Goal: Task Accomplishment & Management: Manage account settings

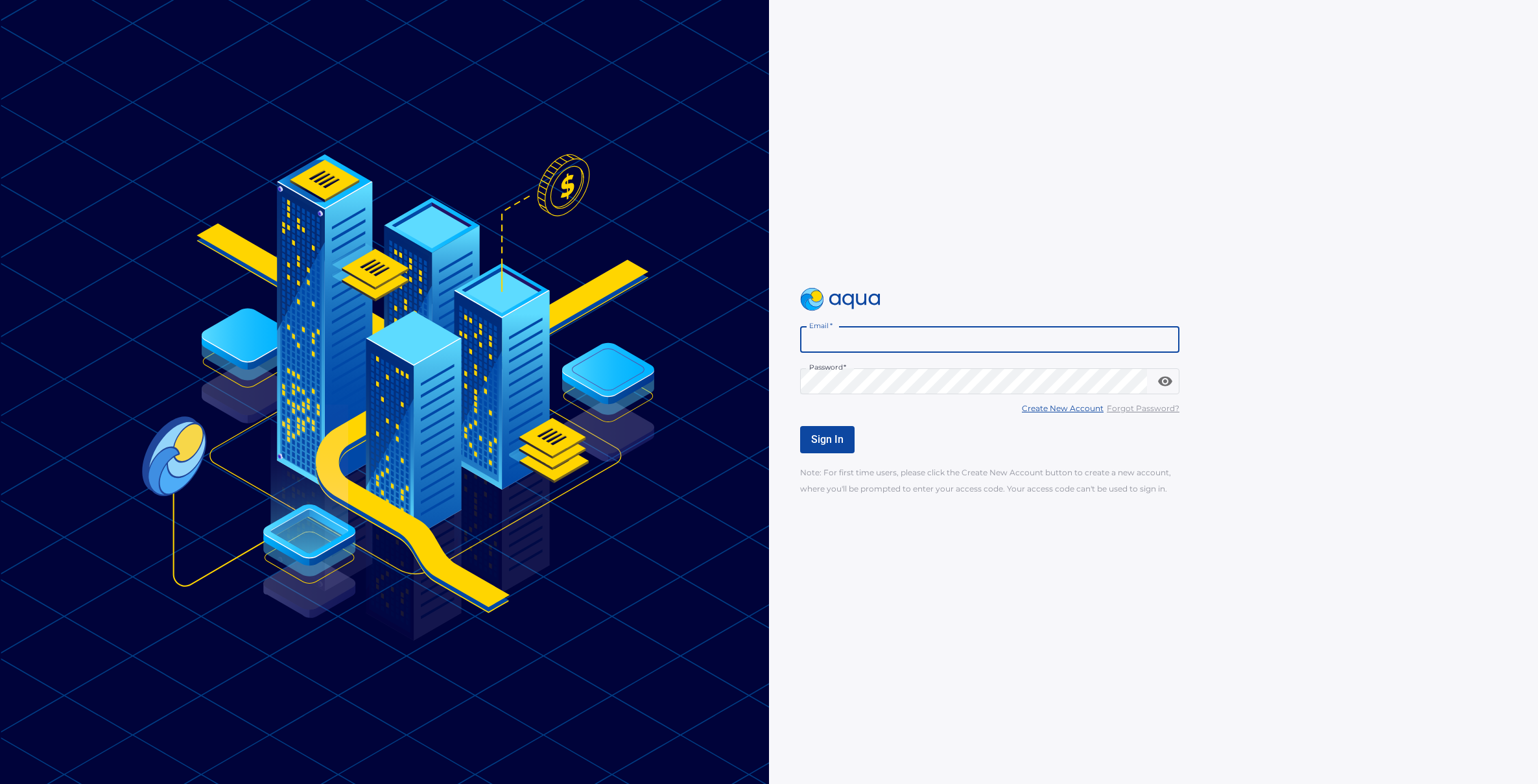
type input "**********"
click at [823, 439] on span "Sign In" at bounding box center [827, 439] width 33 height 12
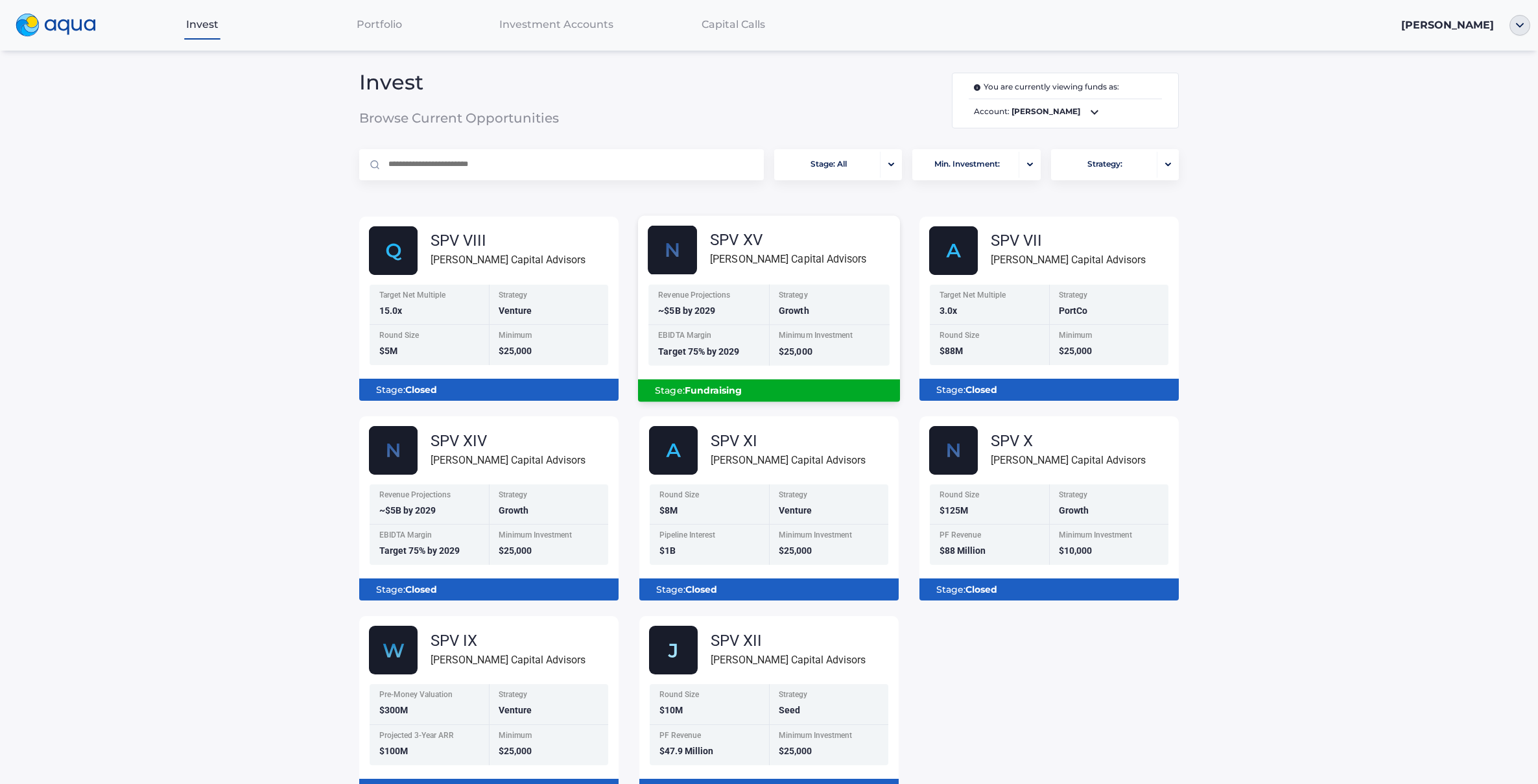
click at [769, 313] on div "Strategy Growth" at bounding box center [829, 304] width 121 height 41
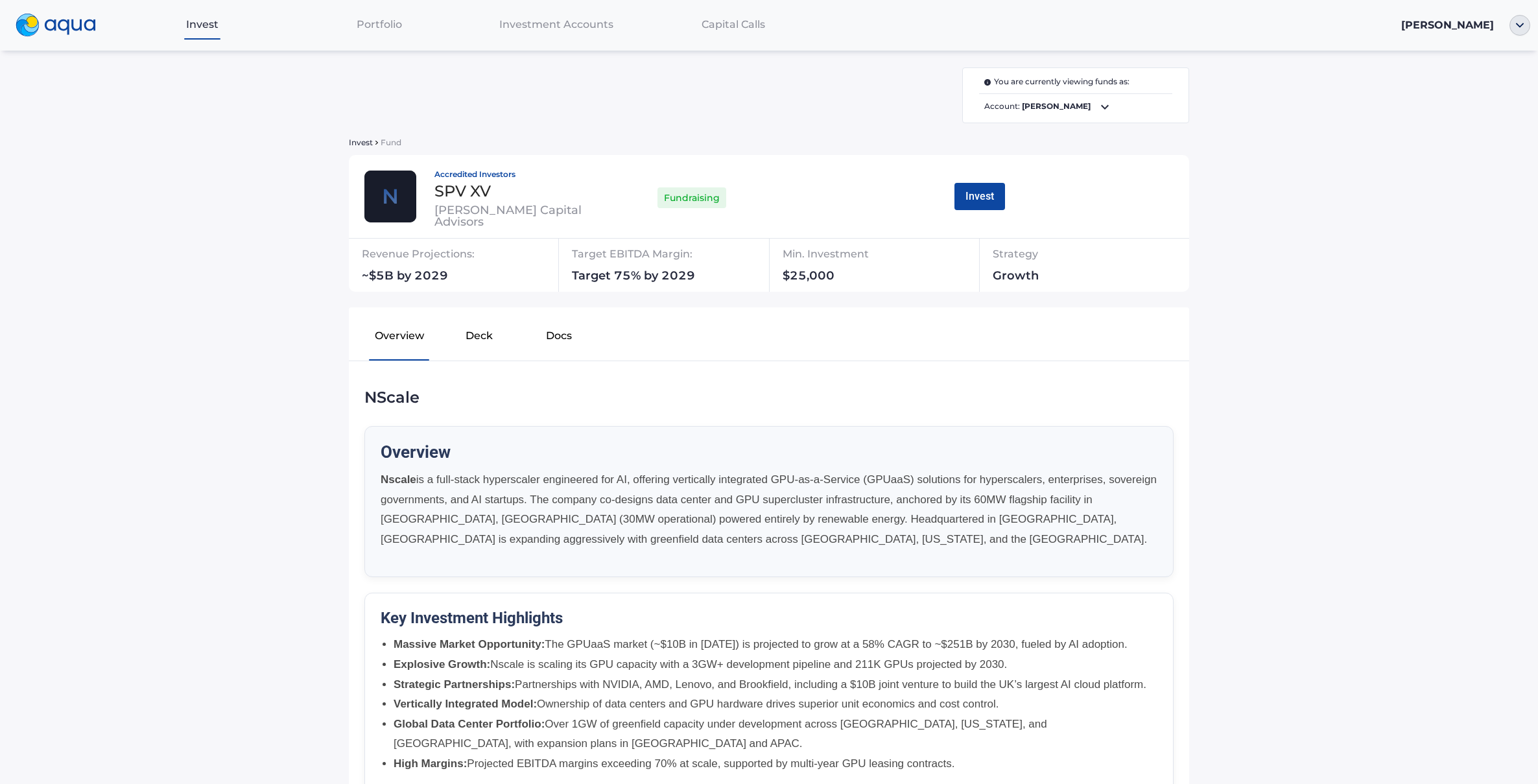
click at [469, 339] on button "Deck" at bounding box center [479, 339] width 80 height 41
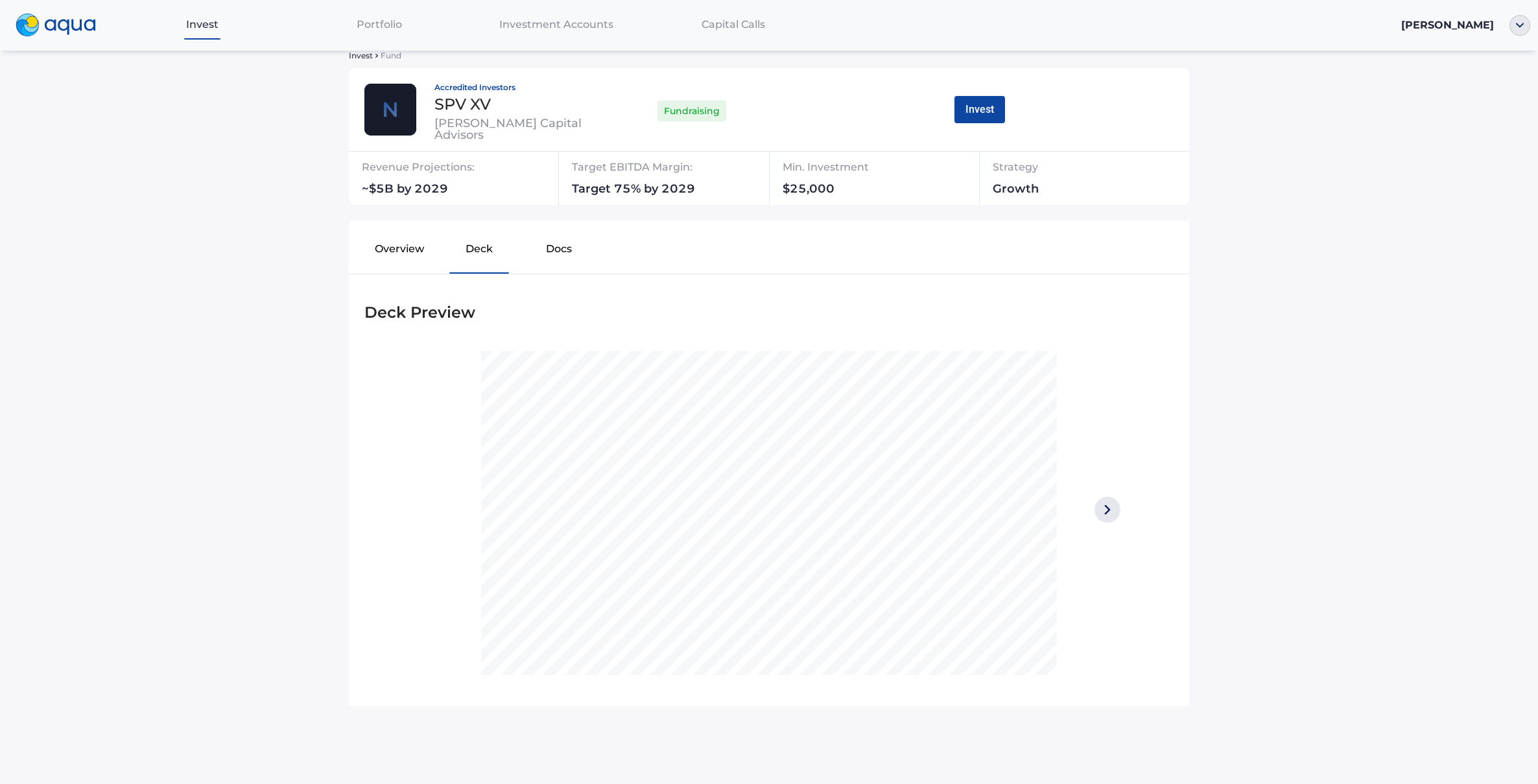
scroll to position [85, 0]
click at [550, 247] on button "Docs" at bounding box center [559, 253] width 80 height 41
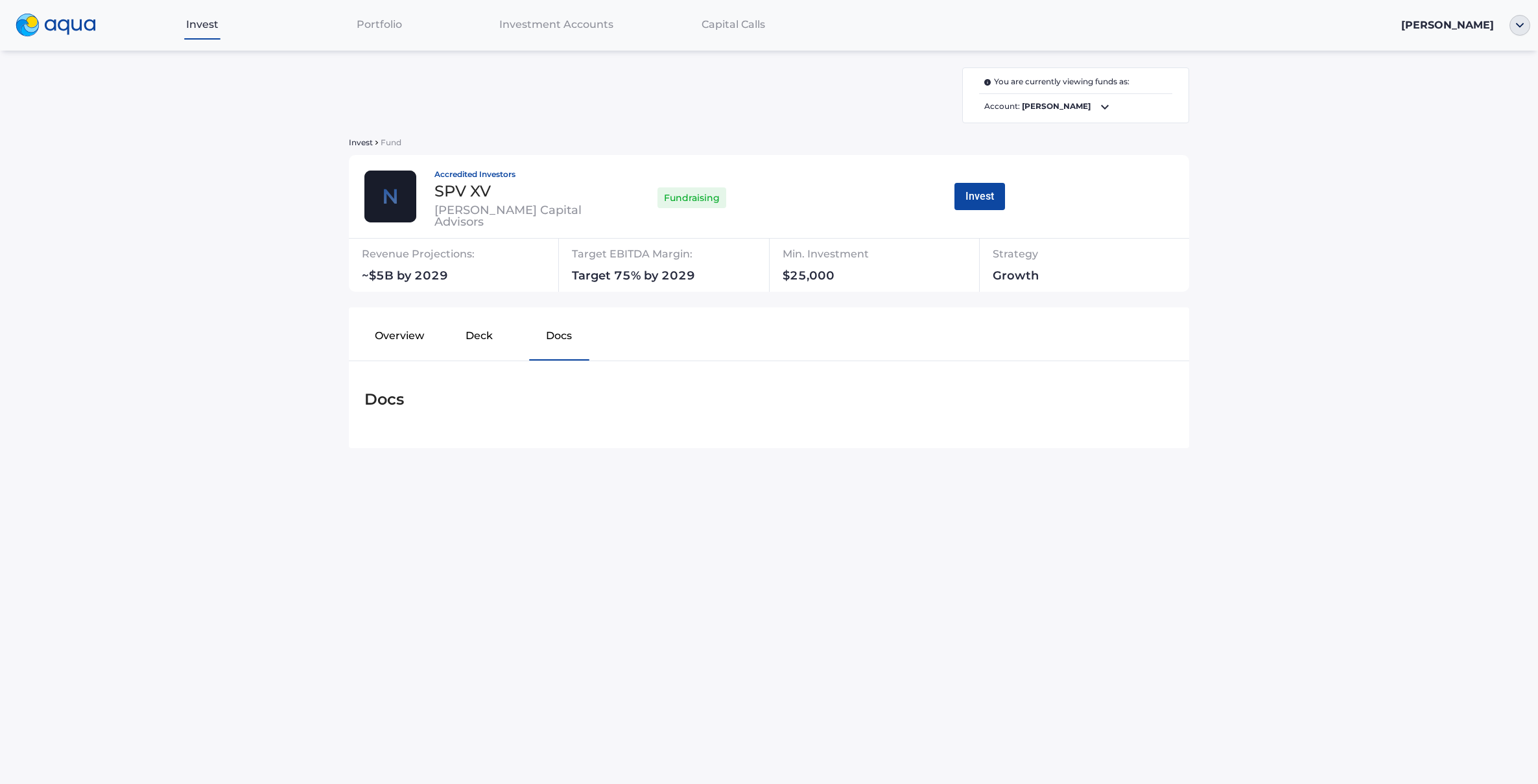
scroll to position [0, 0]
click at [464, 330] on button "Deck" at bounding box center [479, 339] width 80 height 41
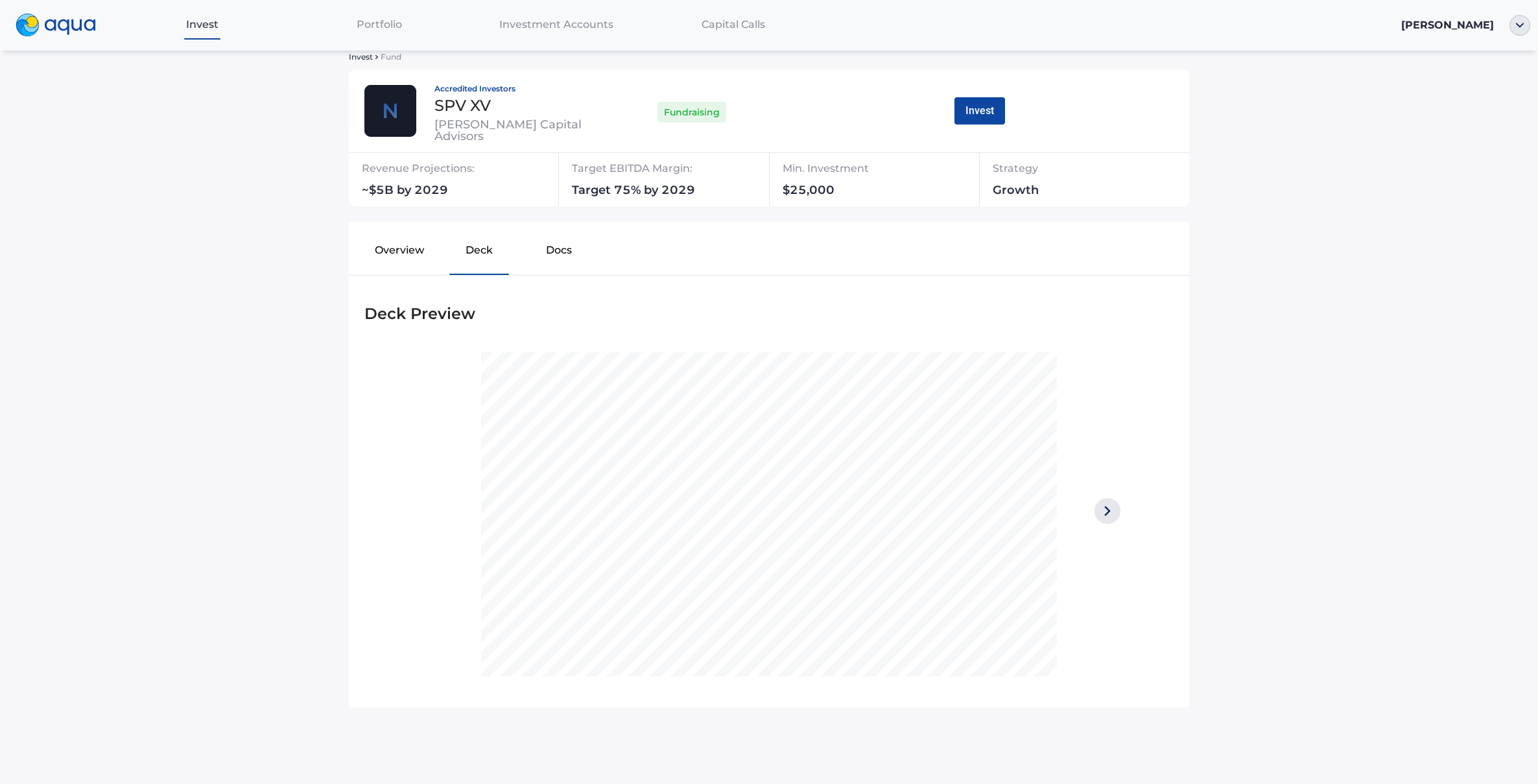
click at [1095, 510] on img at bounding box center [1107, 511] width 26 height 26
click at [1114, 509] on img at bounding box center [1107, 511] width 26 height 26
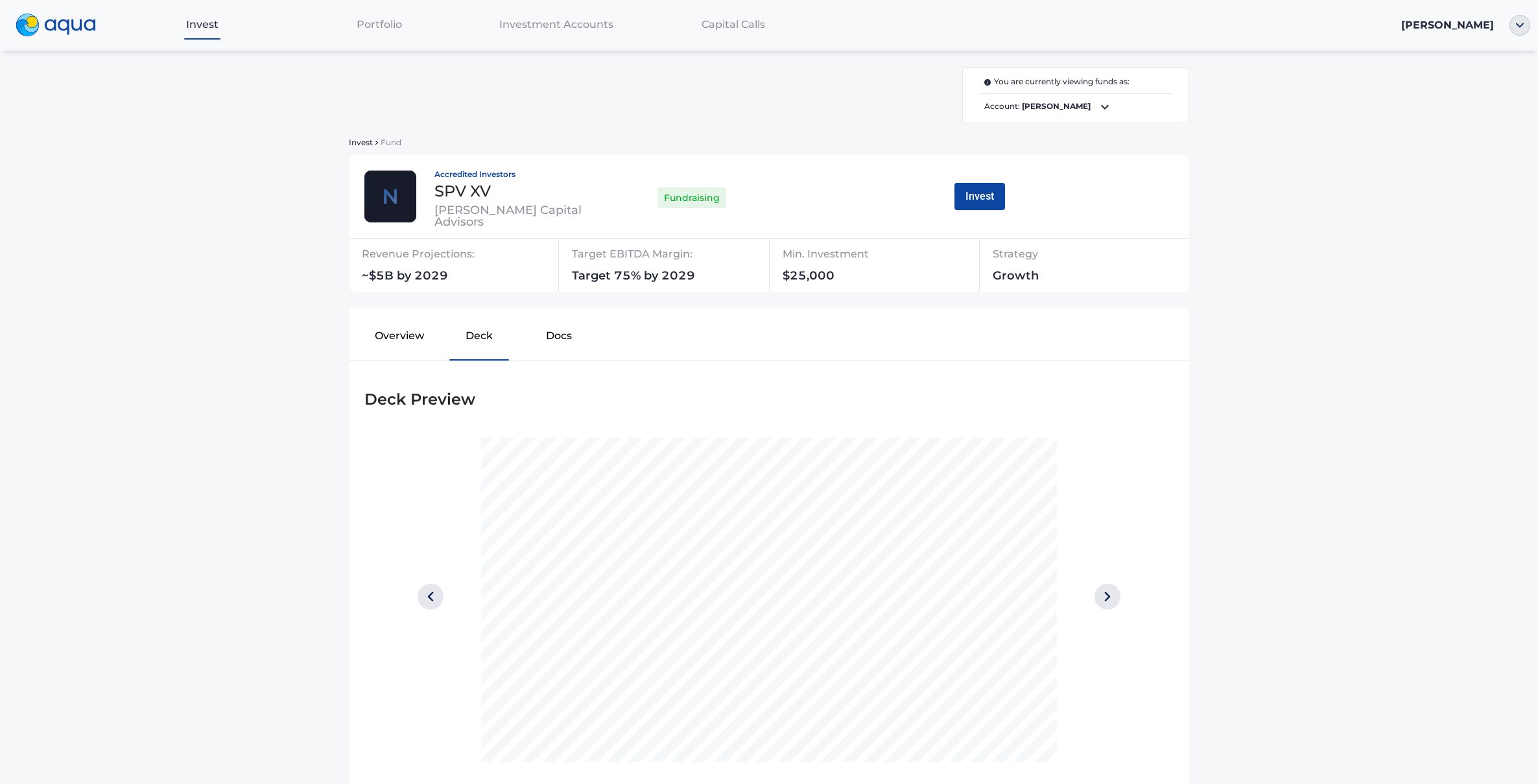
click at [718, 27] on span "Capital Calls" at bounding box center [733, 24] width 63 height 12
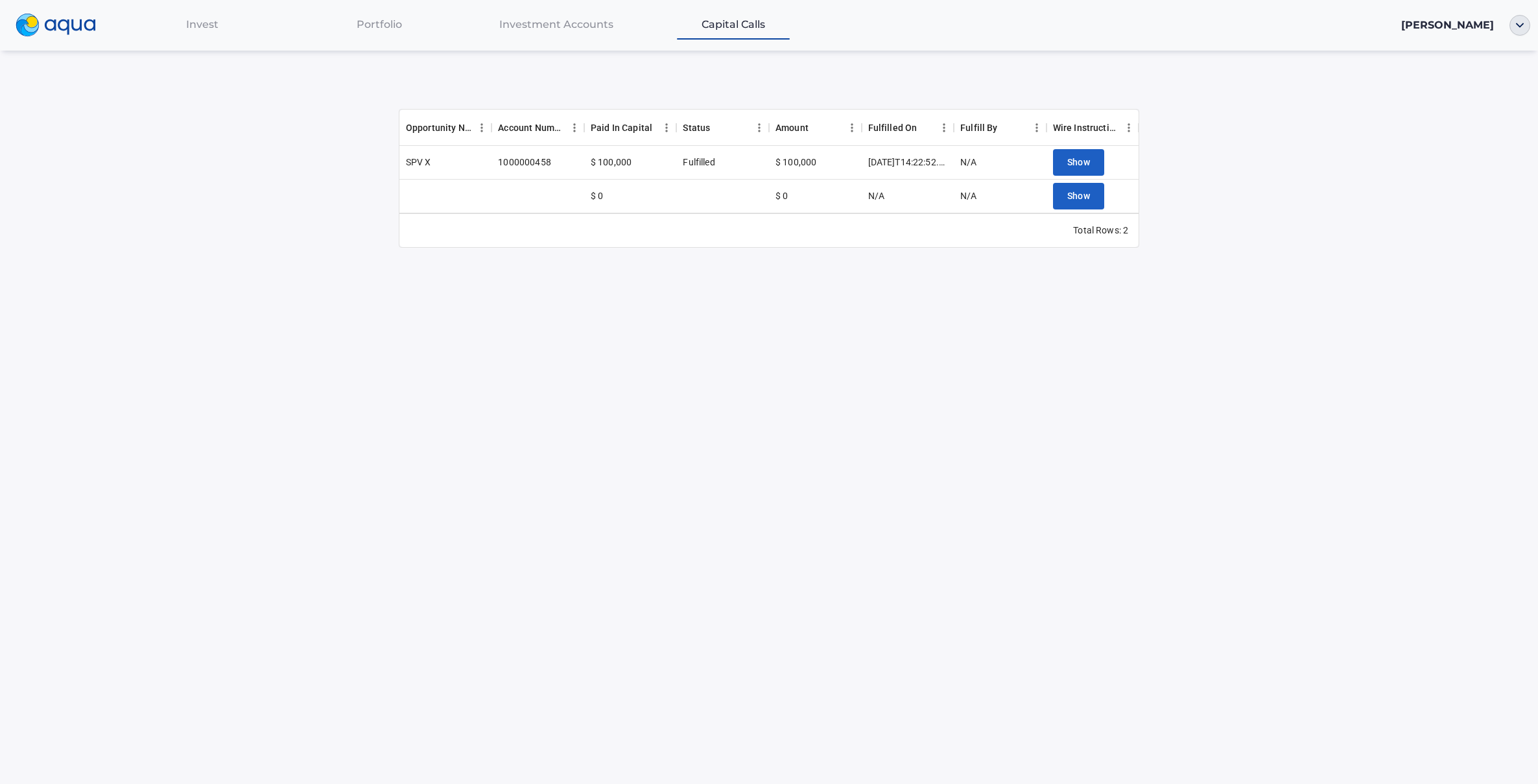
click at [565, 25] on span "Investment Accounts" at bounding box center [556, 24] width 114 height 12
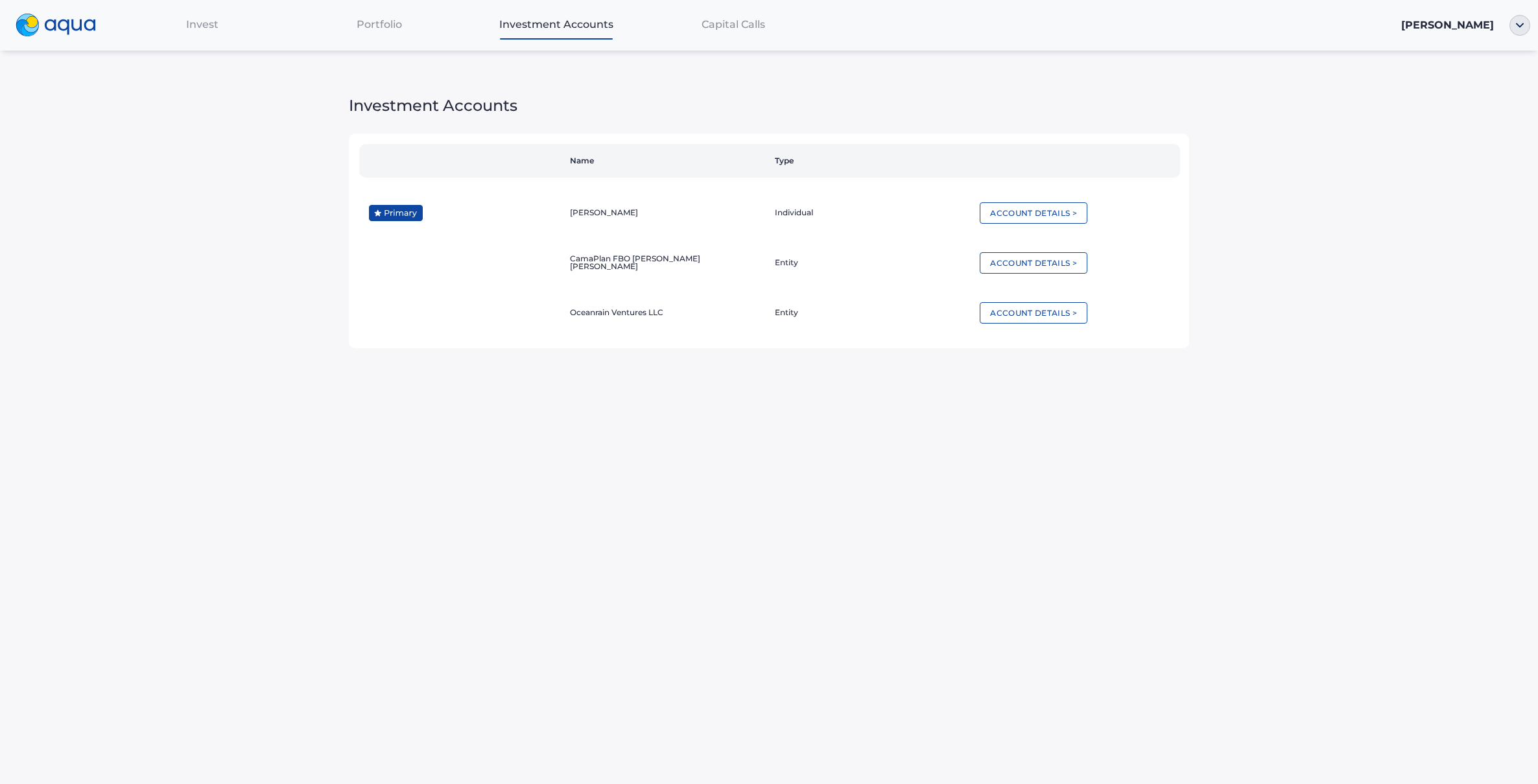
click at [387, 31] on div "Portfolio" at bounding box center [380, 25] width 177 height 27
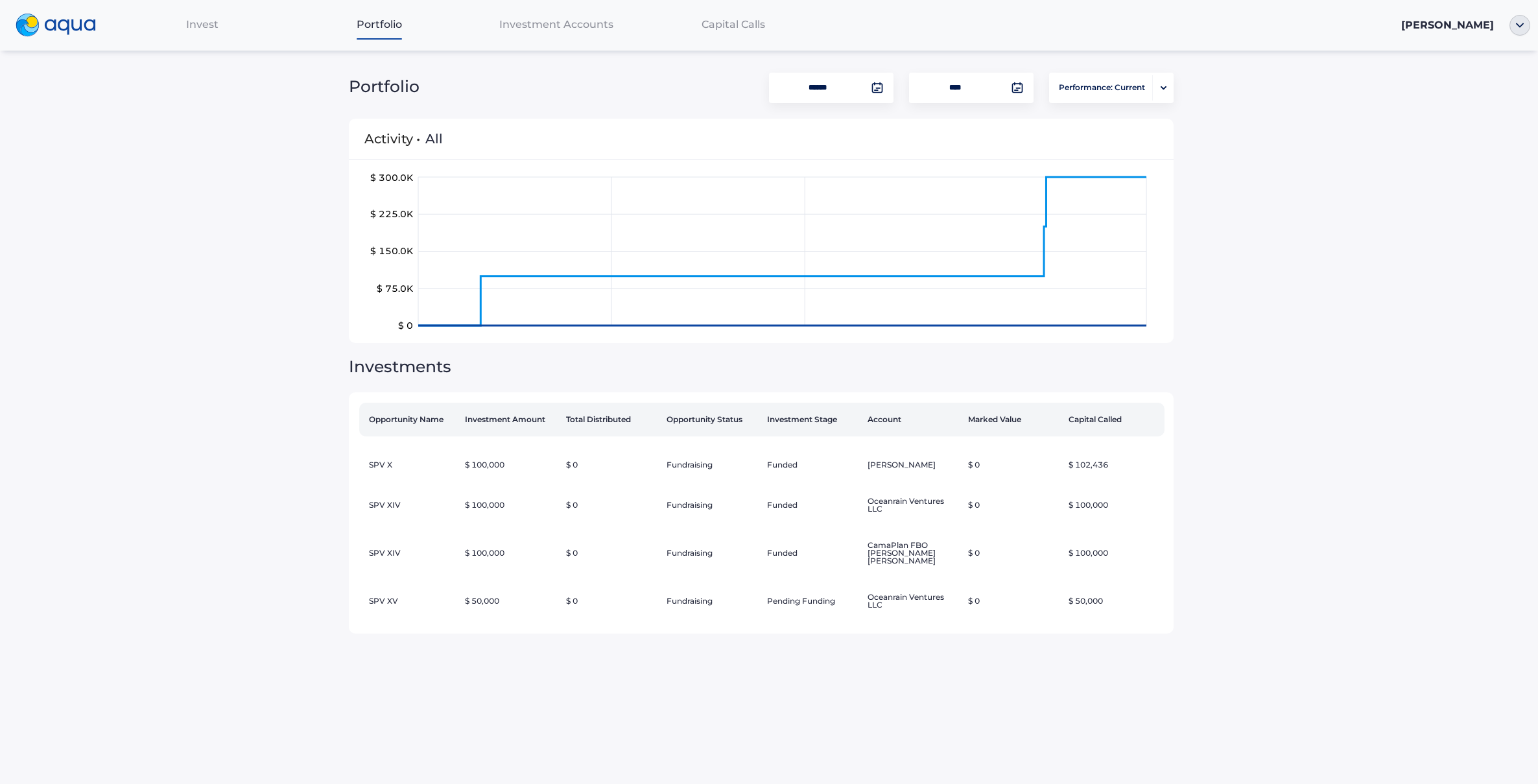
scroll to position [0, 1]
click at [190, 17] on div "Invest" at bounding box center [203, 25] width 177 height 27
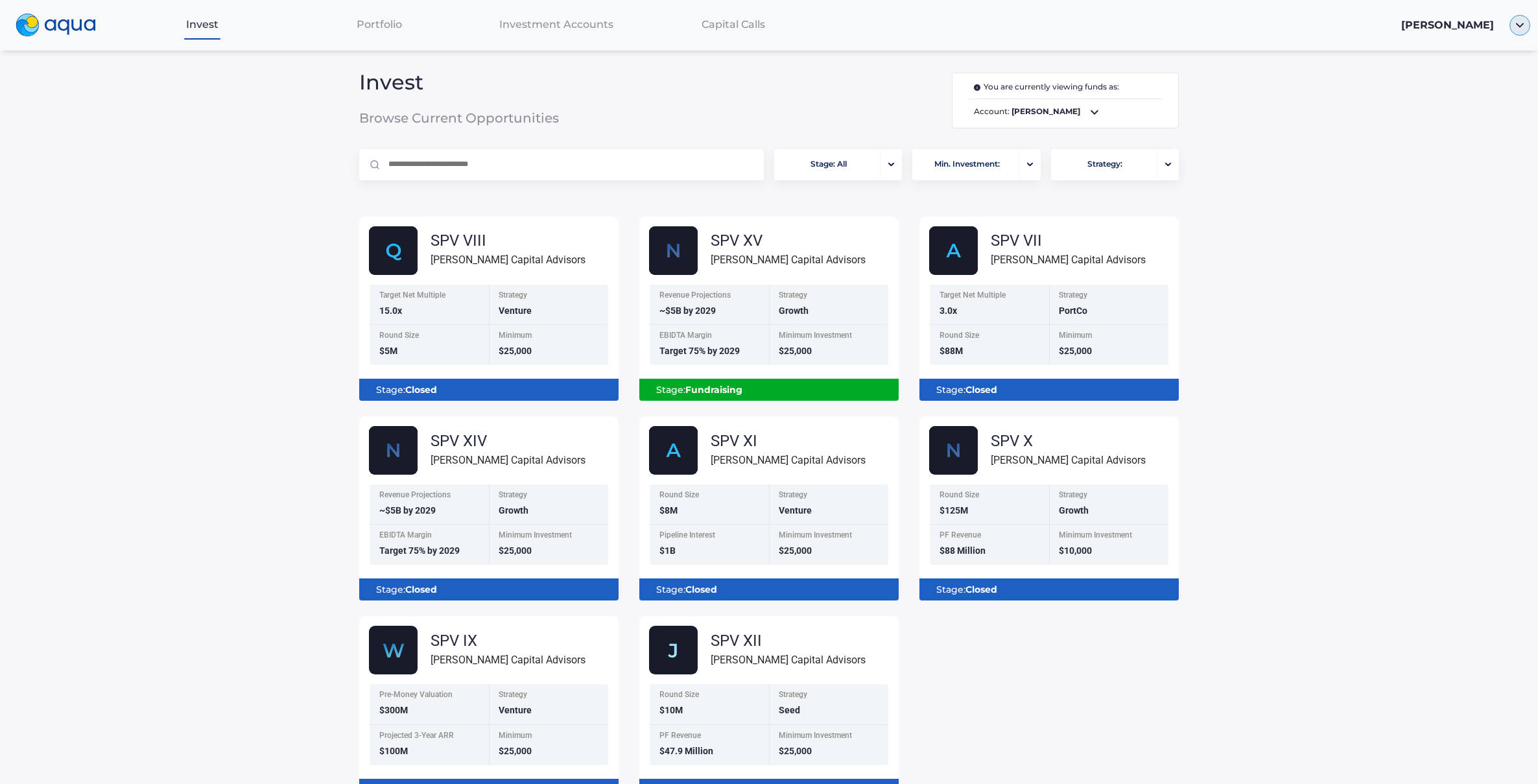
click at [1517, 23] on img "button" at bounding box center [1519, 25] width 21 height 21
click at [1489, 87] on link "Transactions" at bounding box center [1480, 92] width 85 height 13
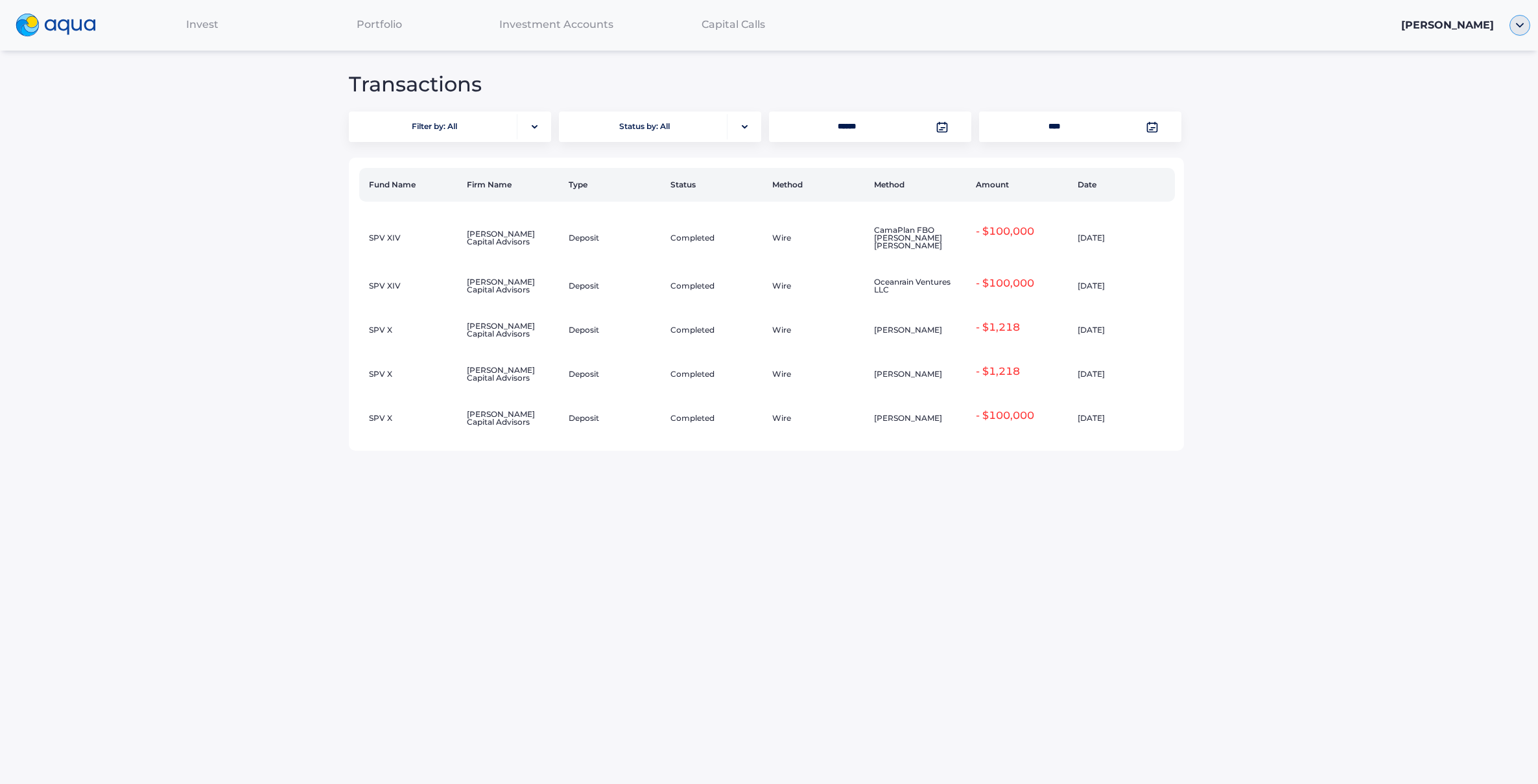
click at [1517, 26] on img "button" at bounding box center [1519, 25] width 21 height 21
click at [1479, 141] on span "Logout" at bounding box center [1475, 137] width 38 height 11
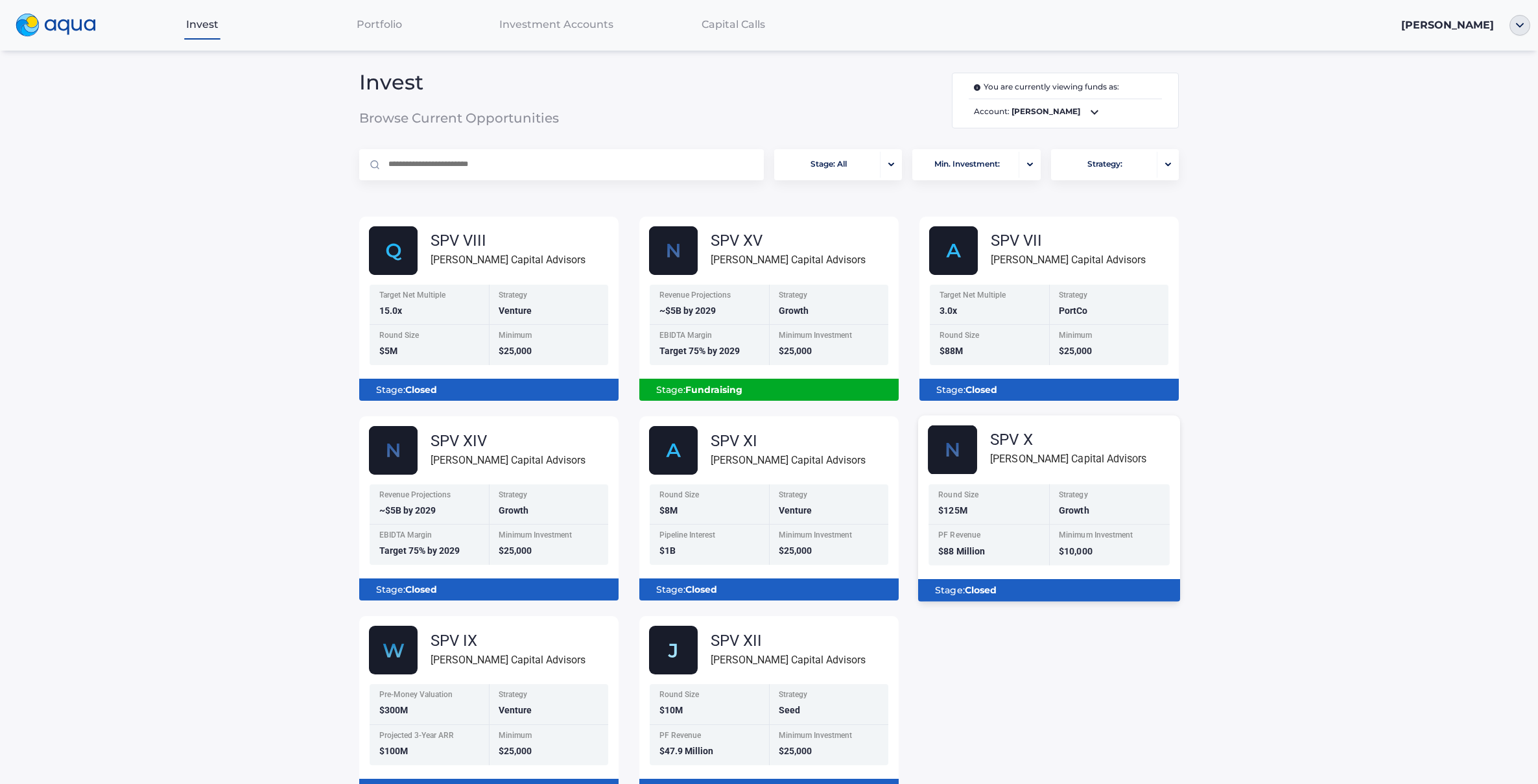
click at [1025, 507] on div "Round Size $125M" at bounding box center [989, 505] width 121 height 41
click at [1000, 443] on div "SPV X" at bounding box center [1068, 439] width 156 height 15
click at [950, 447] on img at bounding box center [953, 450] width 49 height 49
click at [1525, 22] on div at bounding box center [1520, 25] width 36 height 21
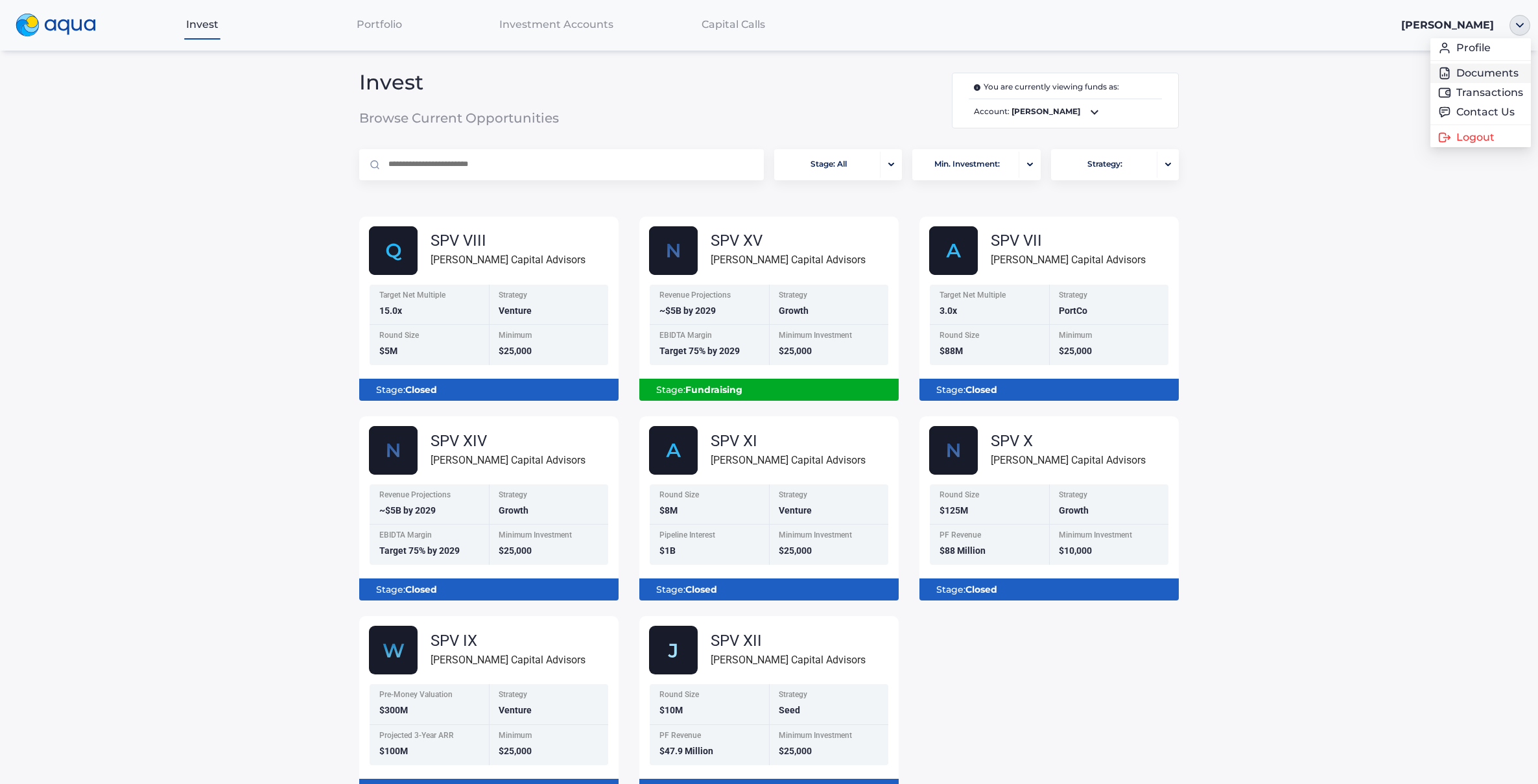
click at [1481, 71] on link "Documents" at bounding box center [1480, 73] width 85 height 13
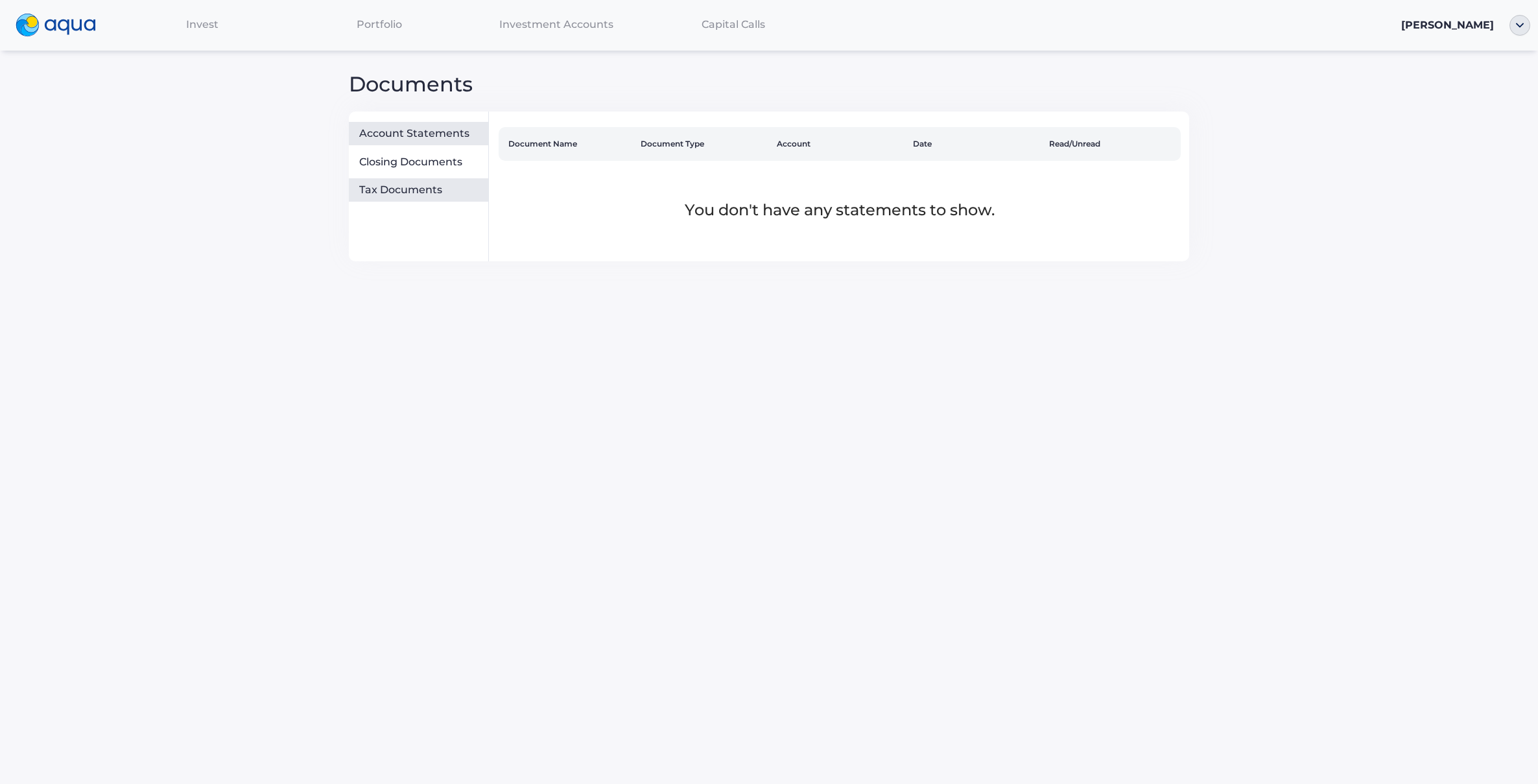
click at [385, 195] on div "Tax Documents" at bounding box center [418, 189] width 139 height 23
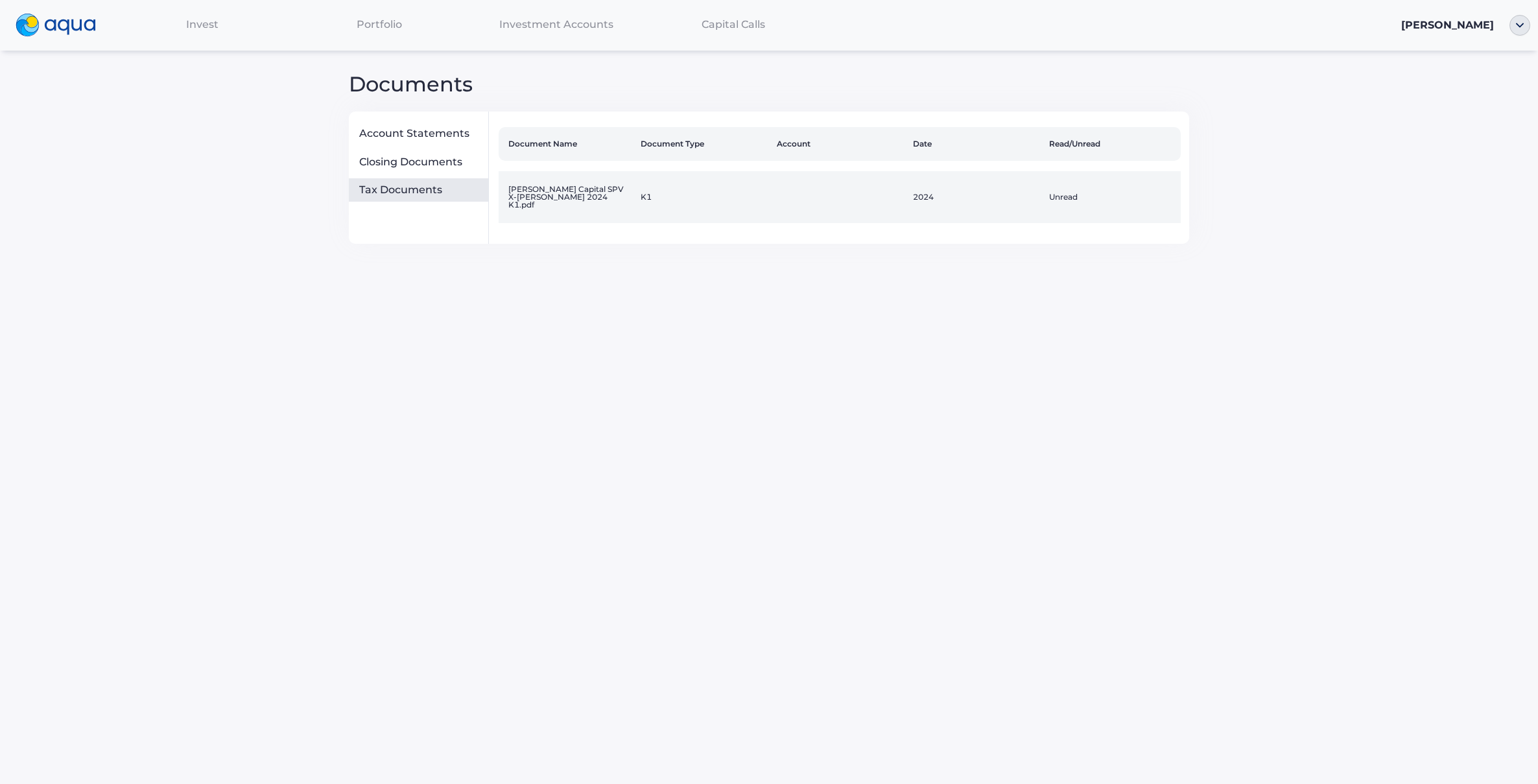
click at [571, 197] on td "[PERSON_NAME] Capital SPV X-[PERSON_NAME] 2024 K1.pdf" at bounding box center [567, 197] width 136 height 52
